Goal: Navigation & Orientation: Find specific page/section

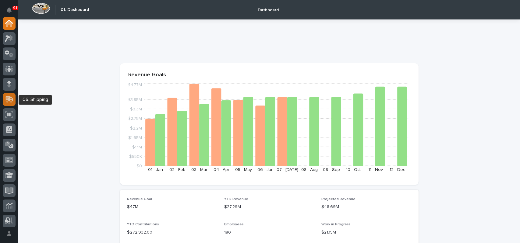
click at [11, 99] on icon at bounding box center [10, 99] width 8 height 6
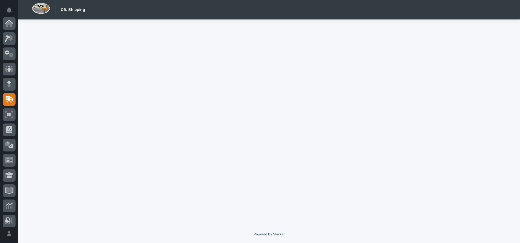
scroll to position [76, 0]
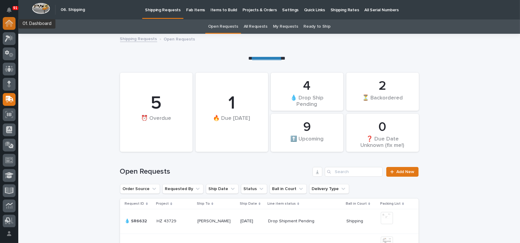
click at [11, 21] on icon at bounding box center [9, 23] width 8 height 7
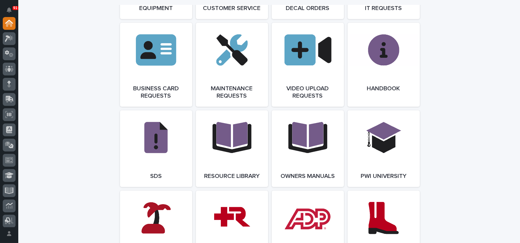
scroll to position [1010, 0]
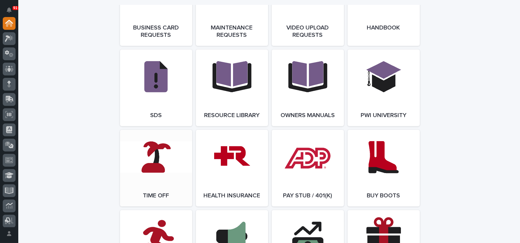
click at [159, 166] on link "Open Link" at bounding box center [156, 168] width 72 height 77
